Goal: Task Accomplishment & Management: Manage account settings

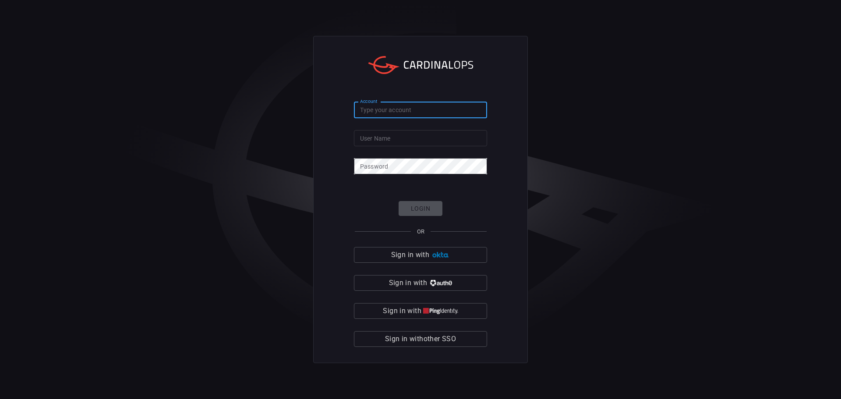
click at [396, 108] on input "Account" at bounding box center [420, 110] width 133 height 16
type input "simplot"
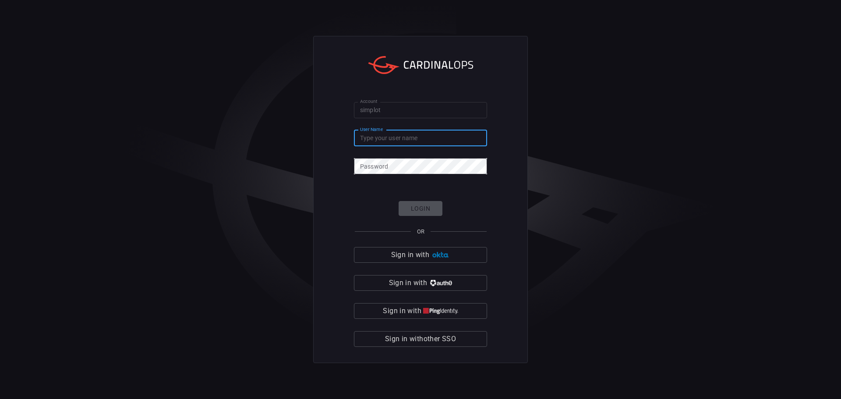
click at [402, 142] on input "User Name" at bounding box center [420, 138] width 133 height 16
type input "colby.austin"
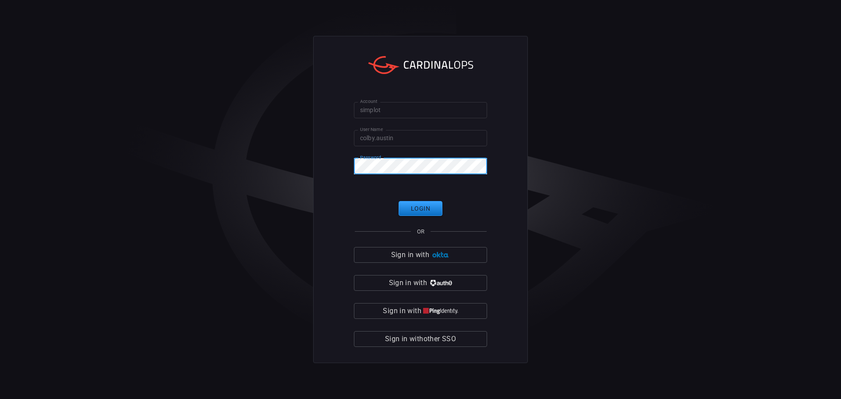
click button "Login" at bounding box center [421, 208] width 44 height 15
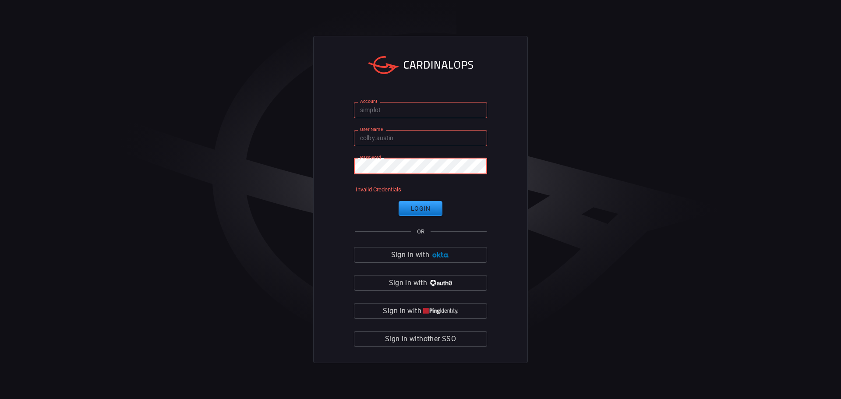
click at [336, 167] on div "Account simplot Account User Name [PERSON_NAME].[PERSON_NAME] User Name Passwor…" at bounding box center [420, 200] width 215 height 328
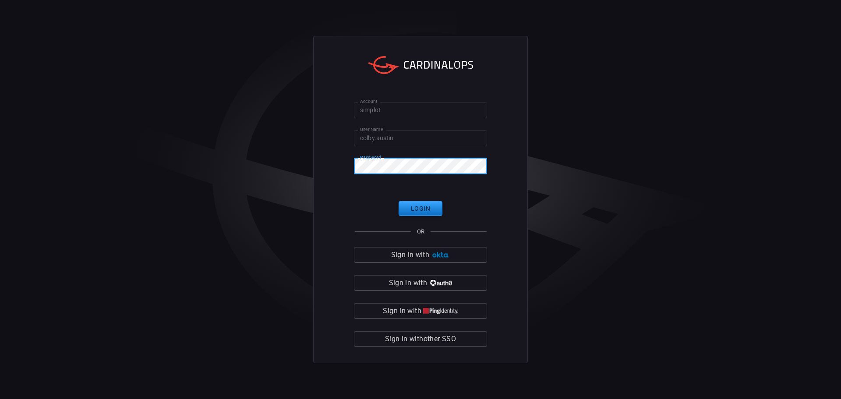
click button "Login" at bounding box center [421, 208] width 44 height 15
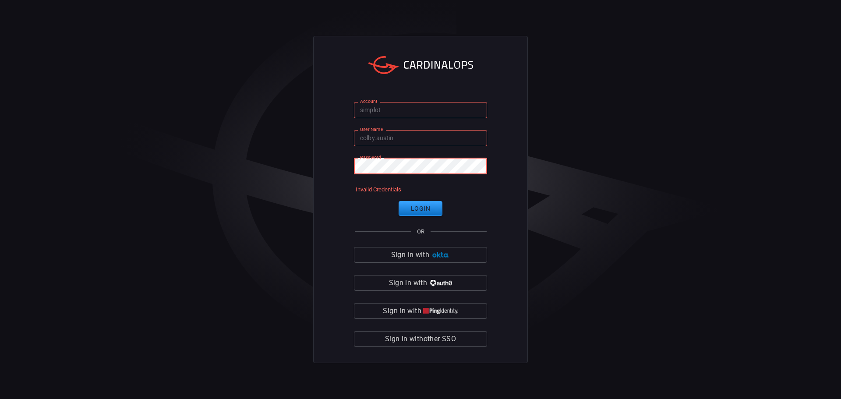
click at [306, 163] on div "Account simplot Account User Name [PERSON_NAME].[PERSON_NAME] User Name Passwor…" at bounding box center [420, 199] width 841 height 399
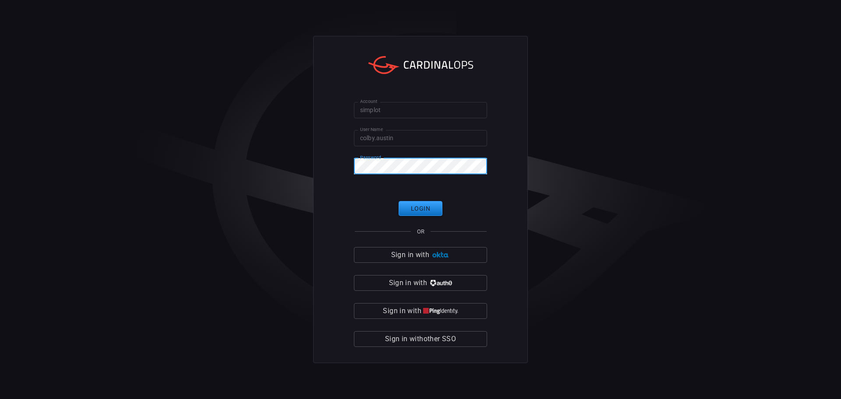
click button "Login" at bounding box center [421, 208] width 44 height 15
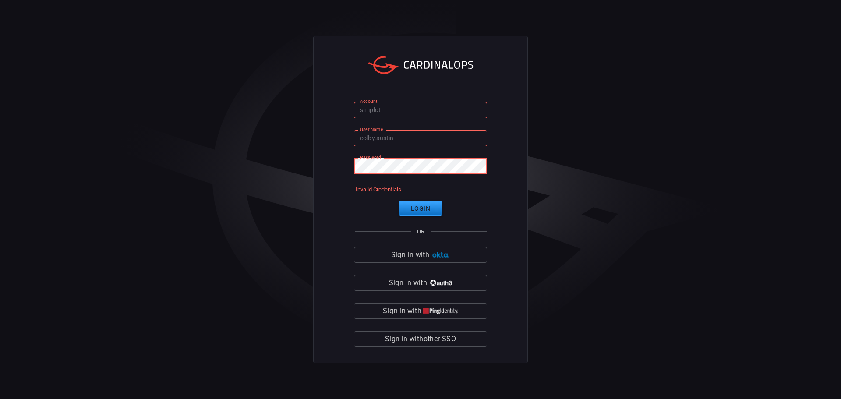
click at [223, 167] on div "Account simplot Account User Name [PERSON_NAME].[PERSON_NAME] User Name Passwor…" at bounding box center [420, 199] width 841 height 399
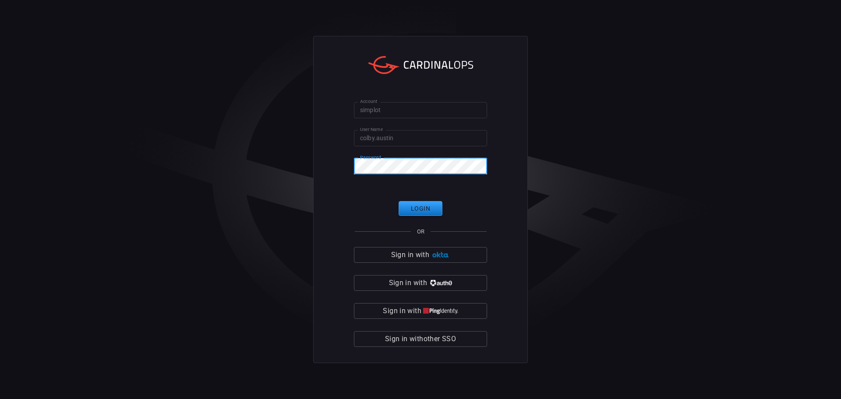
click button "Login" at bounding box center [421, 208] width 44 height 15
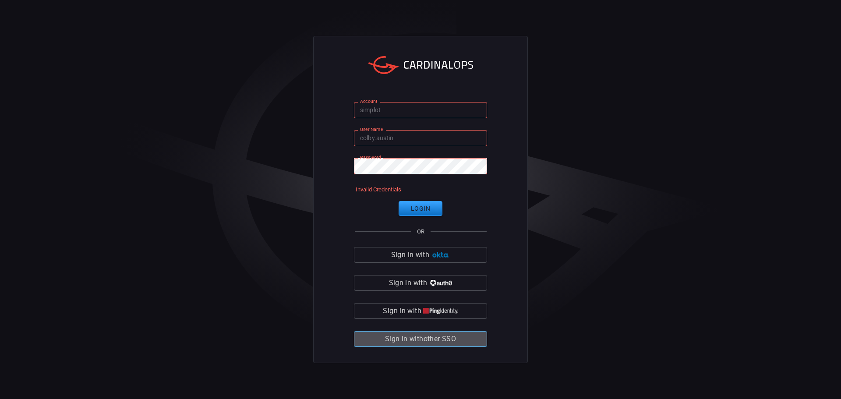
click at [433, 340] on span "Sign in with other SSO" at bounding box center [420, 339] width 71 height 12
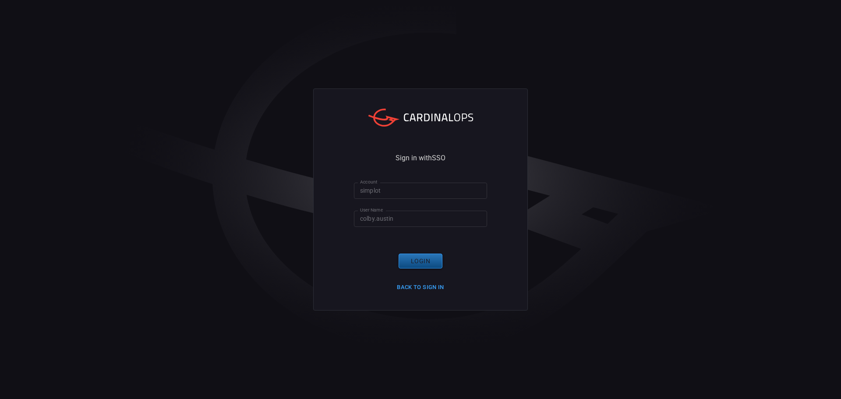
click at [421, 265] on button "Login" at bounding box center [421, 261] width 44 height 15
click at [411, 287] on button "Back to Sign in" at bounding box center [421, 288] width 58 height 14
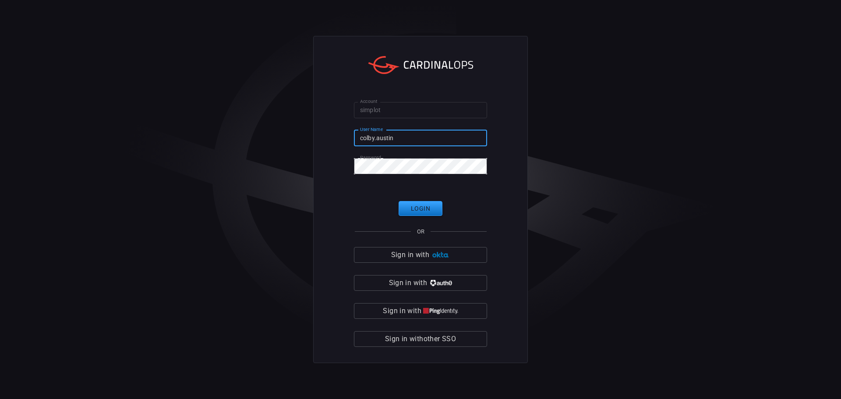
click at [394, 139] on input "colby.austin" at bounding box center [420, 138] width 133 height 16
click at [410, 143] on input "colby.austin" at bounding box center [420, 138] width 133 height 16
click at [241, 168] on div "Account simplot Account User Name [PERSON_NAME].[PERSON_NAME] User Name Passwor…" at bounding box center [420, 199] width 841 height 399
click at [424, 209] on button "Login" at bounding box center [421, 208] width 44 height 15
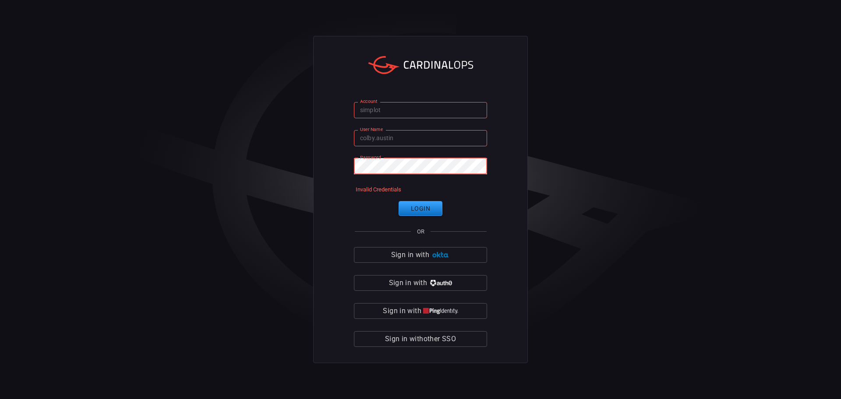
click at [221, 159] on div "Account simplot Account User Name [PERSON_NAME].[PERSON_NAME] User Name Passwor…" at bounding box center [420, 199] width 841 height 399
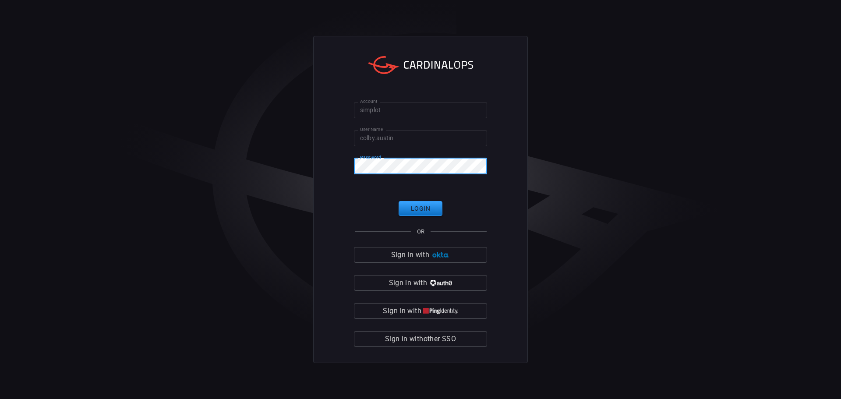
click button "Login" at bounding box center [421, 208] width 44 height 15
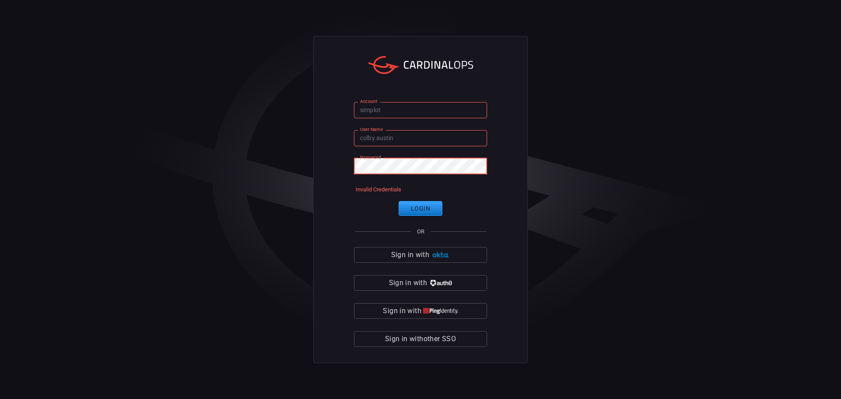
click at [252, 167] on div "Account simplot Account User Name [PERSON_NAME].[PERSON_NAME] User Name Passwor…" at bounding box center [420, 199] width 841 height 399
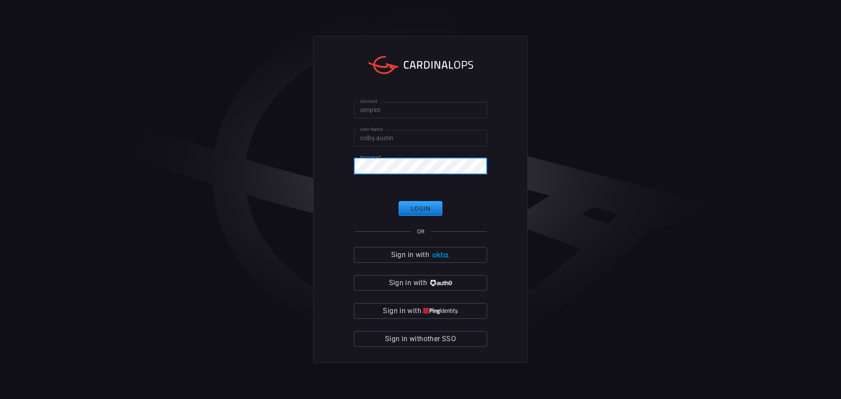
click button "Login" at bounding box center [421, 208] width 44 height 15
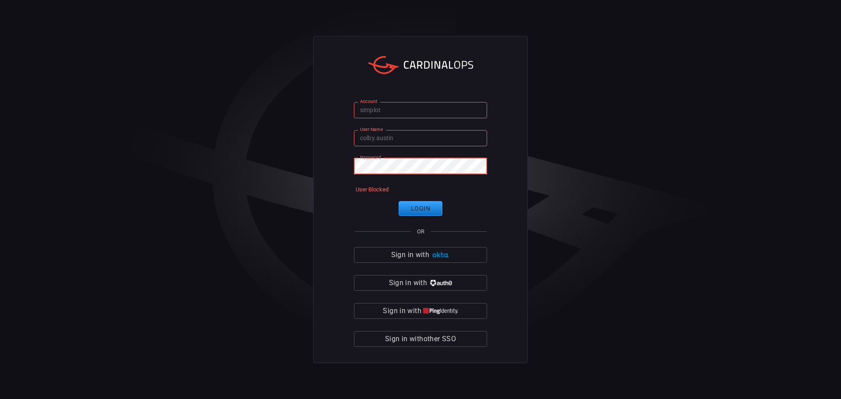
click at [209, 178] on div "Account simplot Account User Name [PERSON_NAME].[PERSON_NAME] User Name Passwor…" at bounding box center [420, 199] width 841 height 399
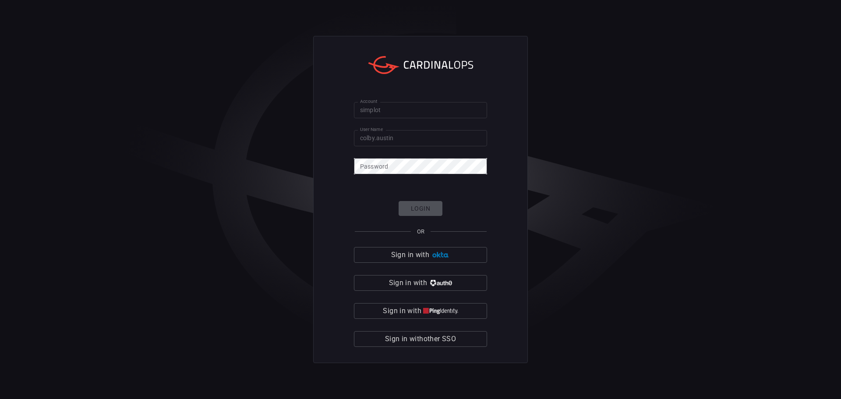
click at [467, 182] on form "Account simplot Account User Name [PERSON_NAME].[PERSON_NAME] User Name Passwor…" at bounding box center [420, 224] width 133 height 245
click at [476, 207] on div "Login OR Sign in with Sign in with Sign in with Sign in with other SSO" at bounding box center [420, 274] width 133 height 146
click button "Login" at bounding box center [421, 208] width 44 height 15
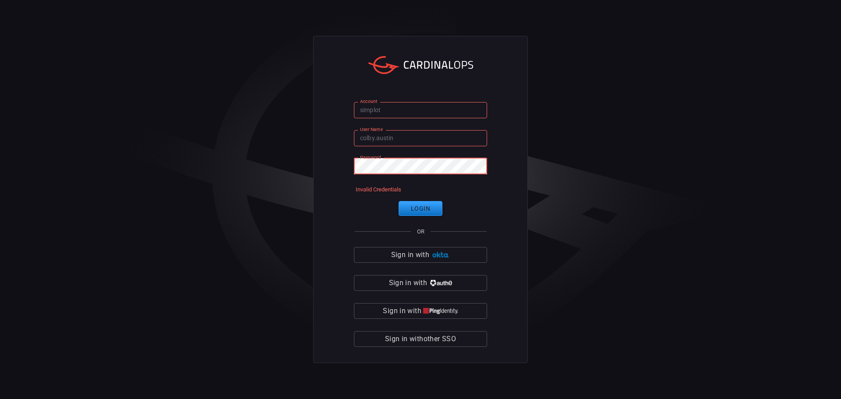
click at [296, 167] on div "Account simplot Account User Name [PERSON_NAME].[PERSON_NAME] User Name Passwor…" at bounding box center [420, 199] width 841 height 399
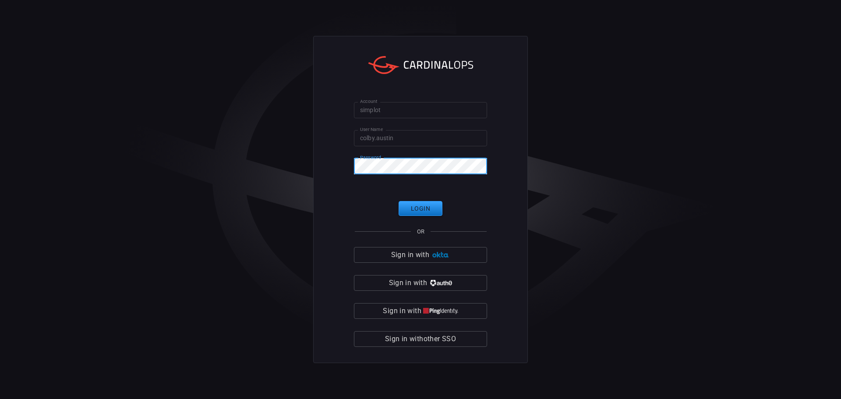
click button "Login" at bounding box center [421, 208] width 44 height 15
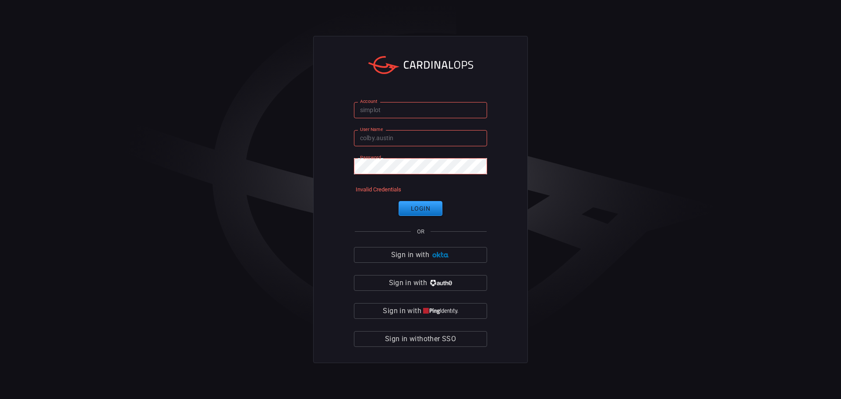
click at [0, 163] on html "Account simplot Account User Name [PERSON_NAME].[PERSON_NAME] User Name Passwor…" at bounding box center [420, 199] width 841 height 399
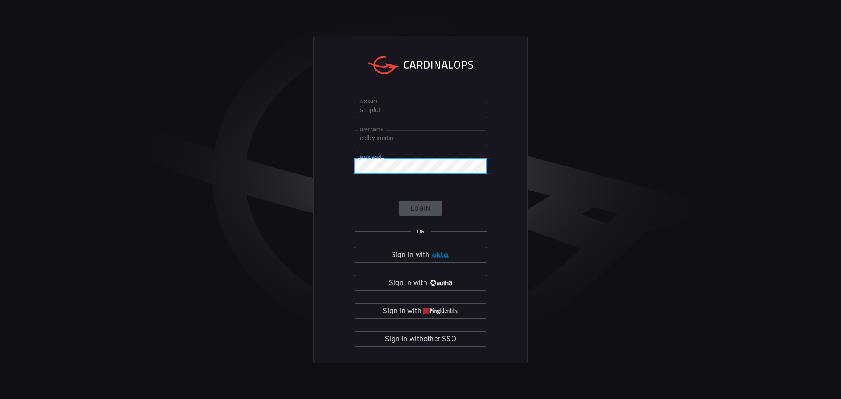
click at [510, 192] on div "Account simplot Account User Name [PERSON_NAME].[PERSON_NAME] User Name Passwor…" at bounding box center [420, 200] width 215 height 328
click at [427, 141] on input "colby.austin" at bounding box center [420, 138] width 133 height 16
drag, startPoint x: 493, startPoint y: 182, endPoint x: 501, endPoint y: 183, distance: 7.9
click at [493, 183] on div "Account simplot Account User Name [PERSON_NAME].[PERSON_NAME] User Name Passwor…" at bounding box center [420, 200] width 215 height 328
click at [545, 185] on div "Account simplot Account User Name [PERSON_NAME].[PERSON_NAME] User Name Passwor…" at bounding box center [420, 199] width 841 height 399
